Goal: Check status: Check status

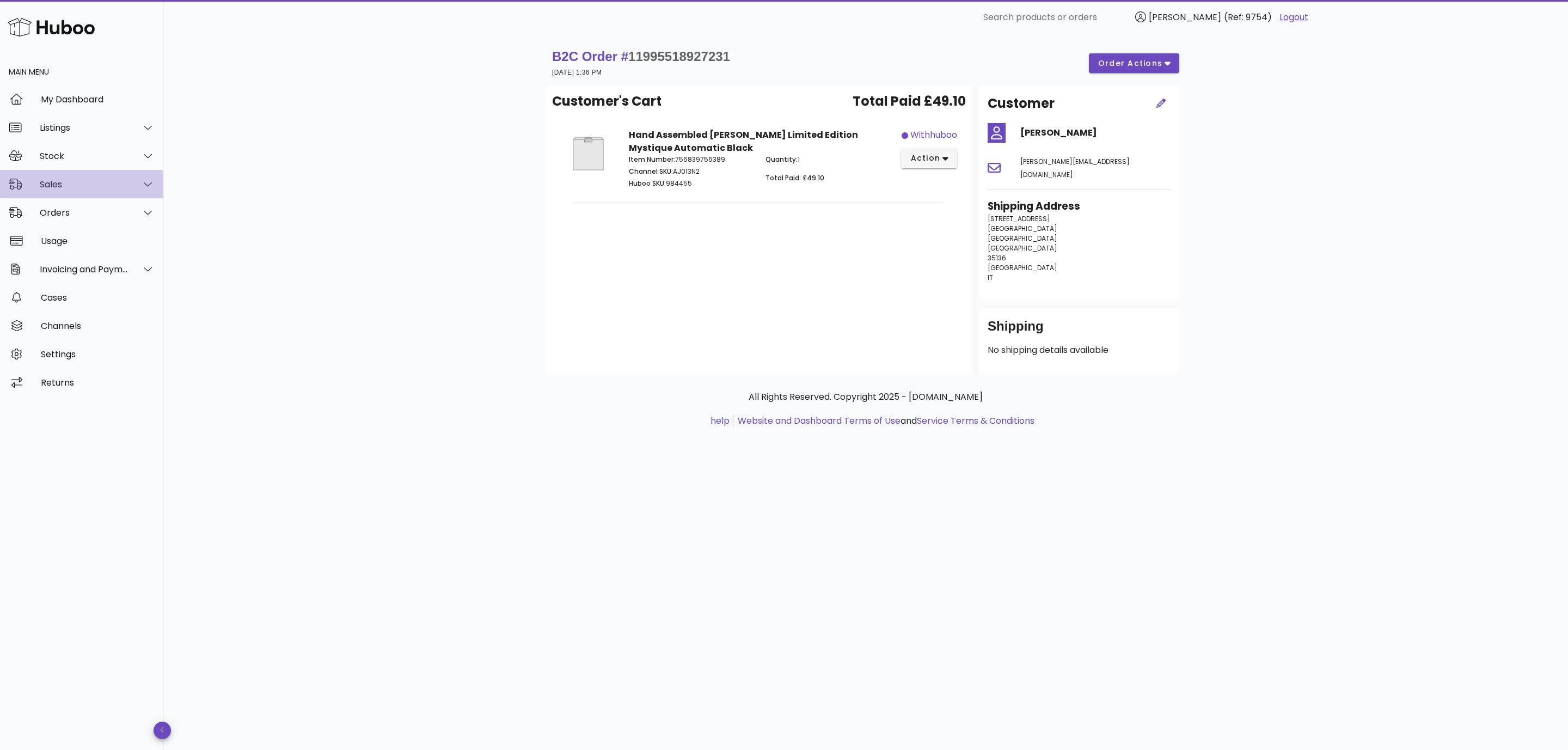
click at [68, 189] on div "Sales" at bounding box center [84, 184] width 89 height 10
click at [55, 209] on div "Sales" at bounding box center [97, 211] width 116 height 10
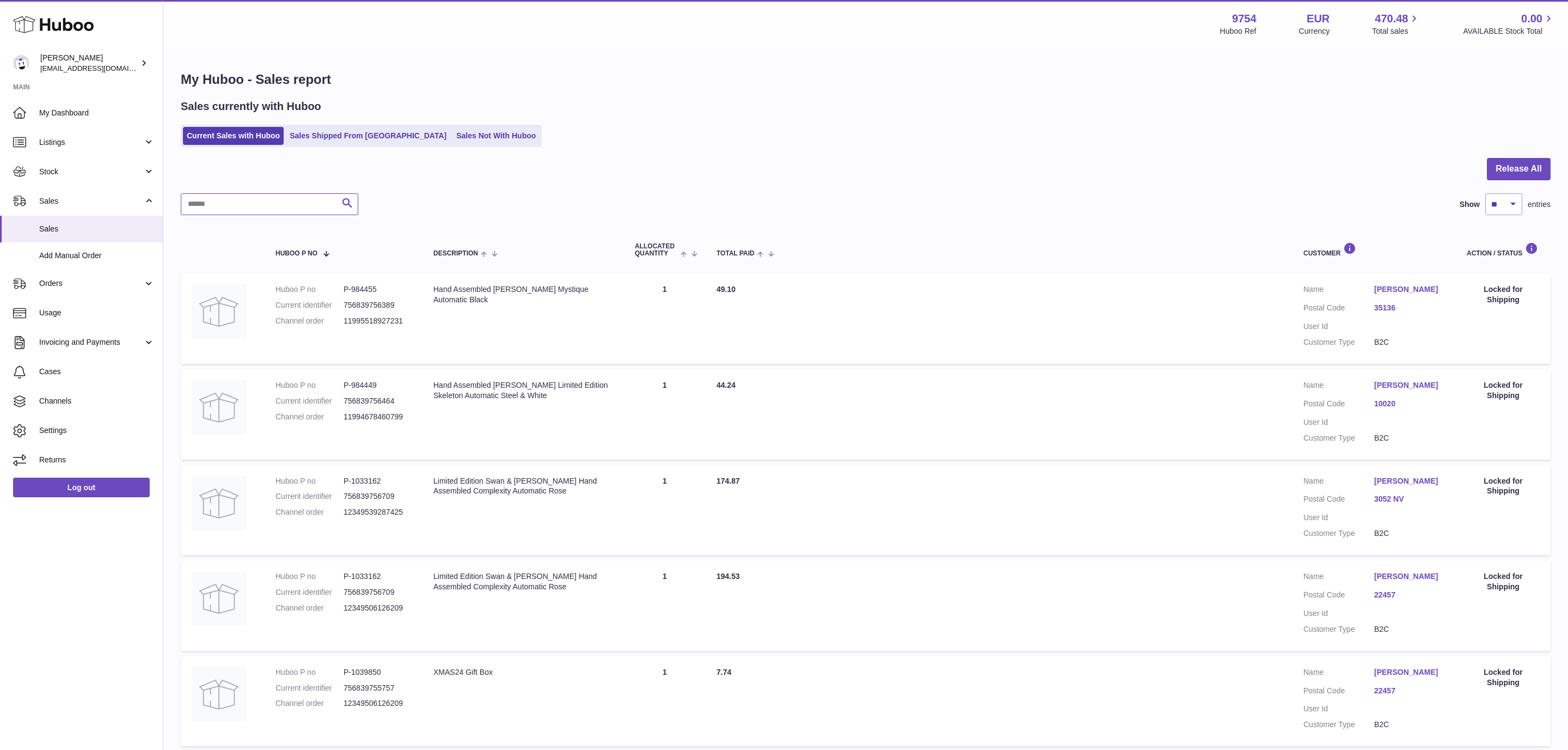
click at [315, 204] on input "text" at bounding box center [270, 205] width 178 height 22
click at [338, 137] on link "Sales Shipped From Huboo" at bounding box center [368, 136] width 164 height 18
click at [287, 206] on input "text" at bounding box center [270, 205] width 178 height 22
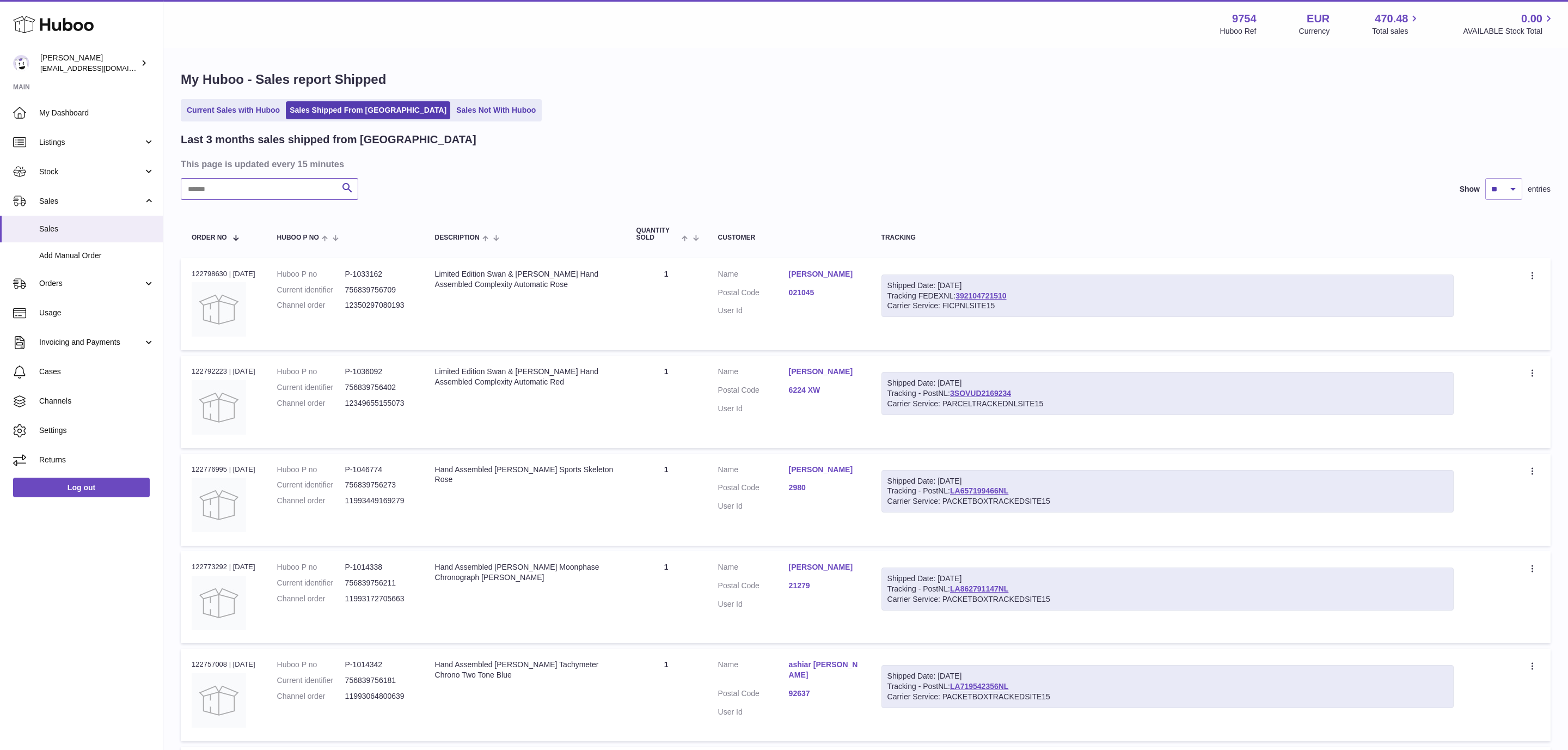
click at [296, 192] on input "text" at bounding box center [270, 189] width 178 height 22
type input "******"
